Goal: Find specific page/section: Find specific page/section

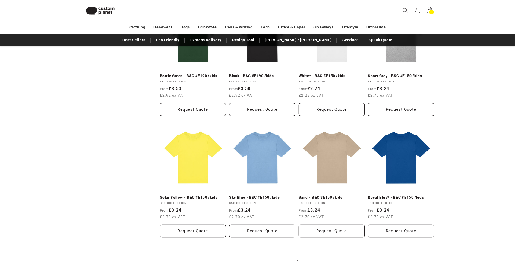
scroll to position [555, 0]
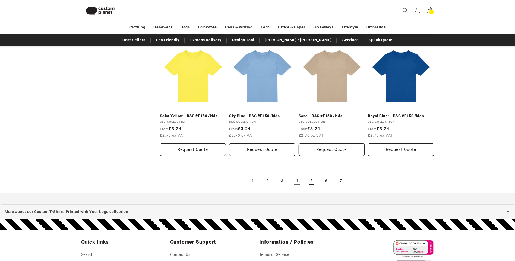
click at [311, 181] on link "5" at bounding box center [312, 181] width 12 height 12
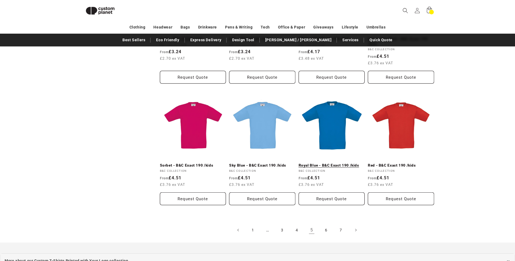
scroll to position [563, 0]
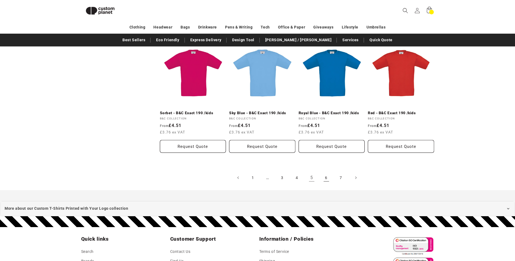
click at [325, 179] on link "6" at bounding box center [327, 178] width 12 height 12
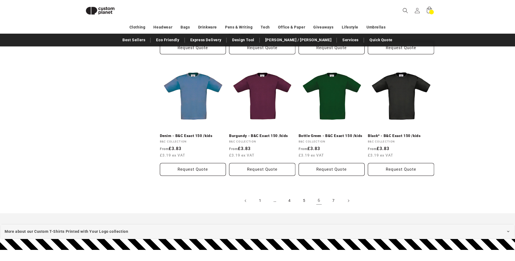
scroll to position [590, 0]
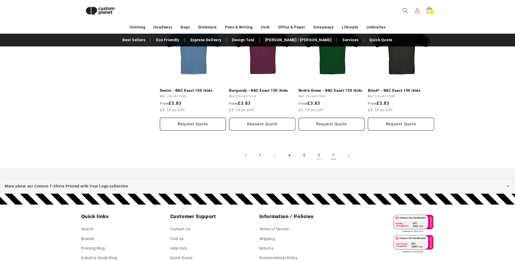
click at [335, 150] on link "7" at bounding box center [334, 156] width 12 height 12
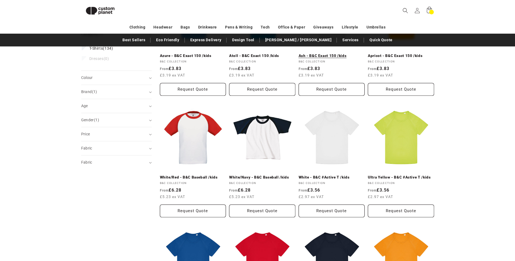
scroll to position [129, 0]
click at [146, 92] on div "Brand (1)" at bounding box center [114, 92] width 66 height 6
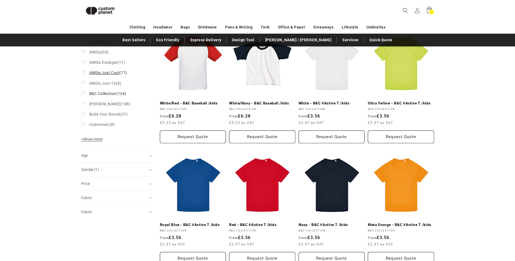
scroll to position [210, 0]
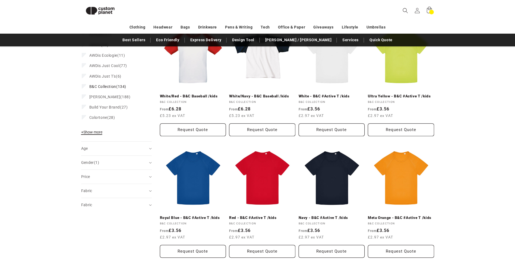
click at [100, 134] on span "+ Show more" at bounding box center [91, 132] width 21 height 4
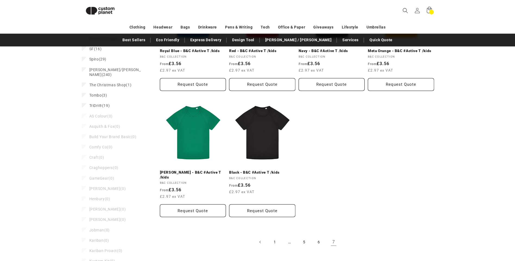
scroll to position [319, 0]
